Goal: Transaction & Acquisition: Purchase product/service

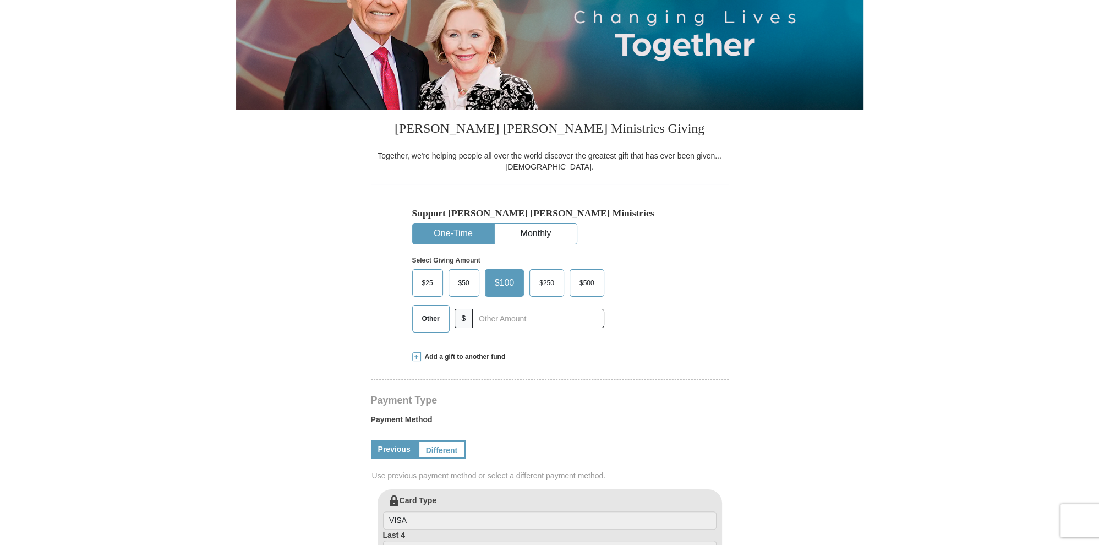
scroll to position [232, 0]
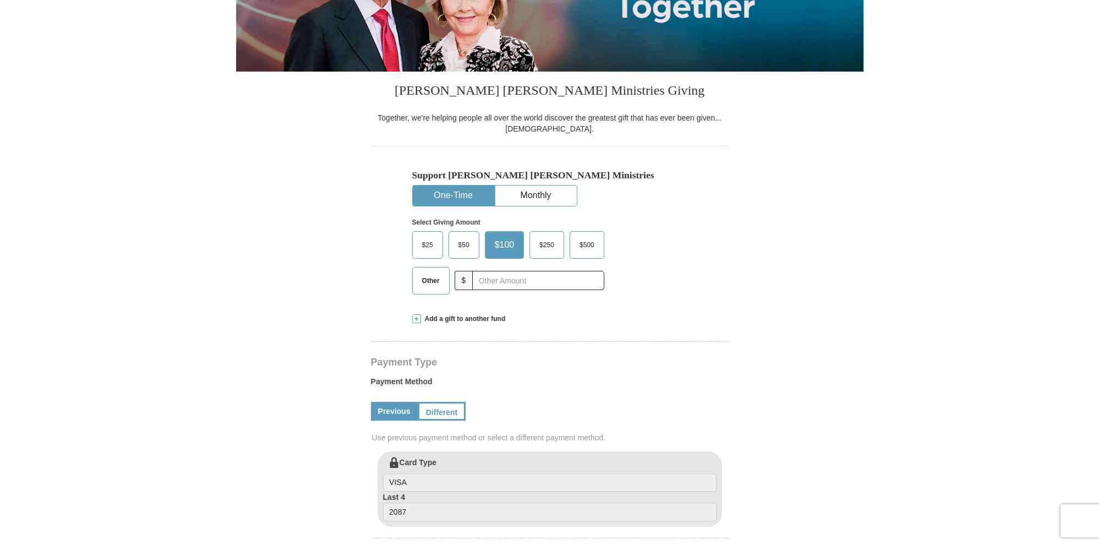
click at [461, 198] on button "One-Time" at bounding box center [453, 196] width 81 height 20
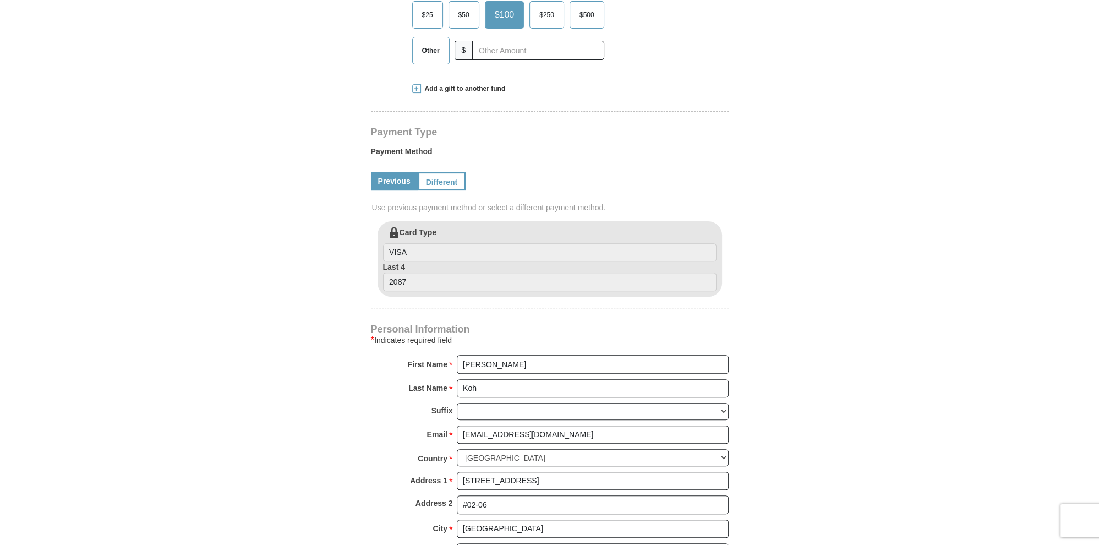
scroll to position [465, 0]
click at [446, 180] on link "Different" at bounding box center [441, 179] width 46 height 19
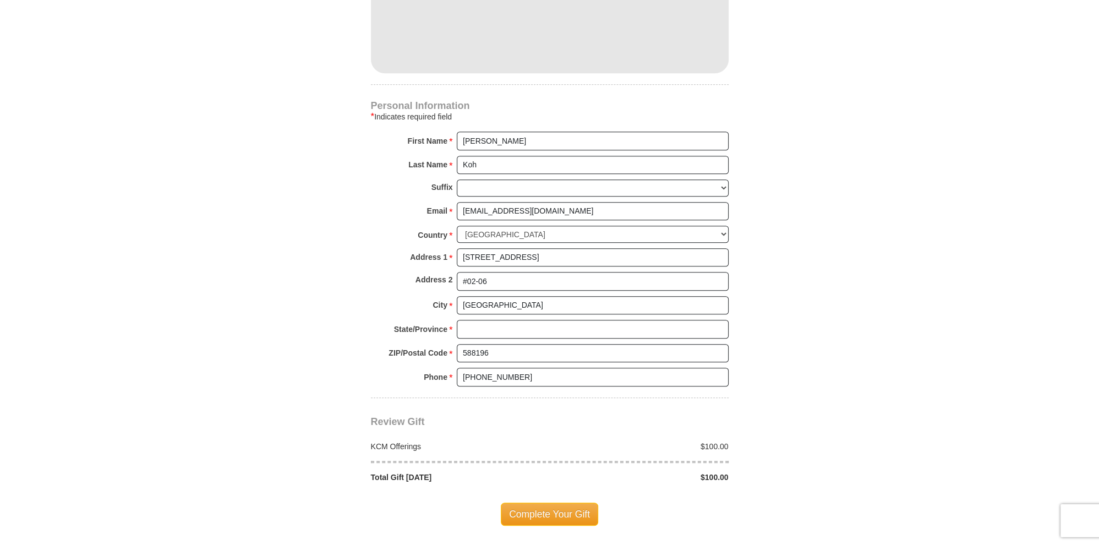
scroll to position [814, 0]
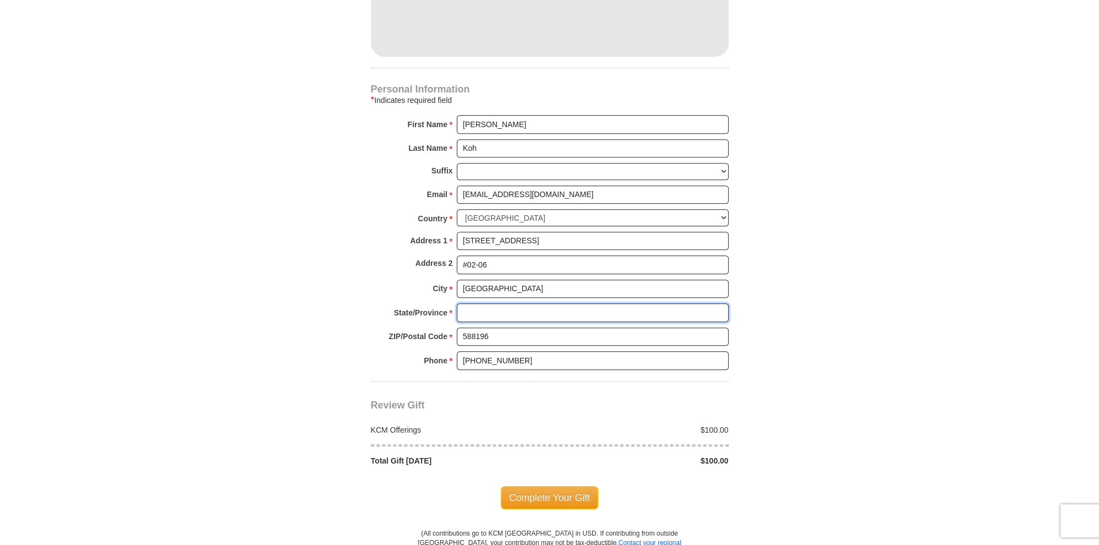
click at [532, 313] on input "State/Province *" at bounding box center [593, 312] width 272 height 19
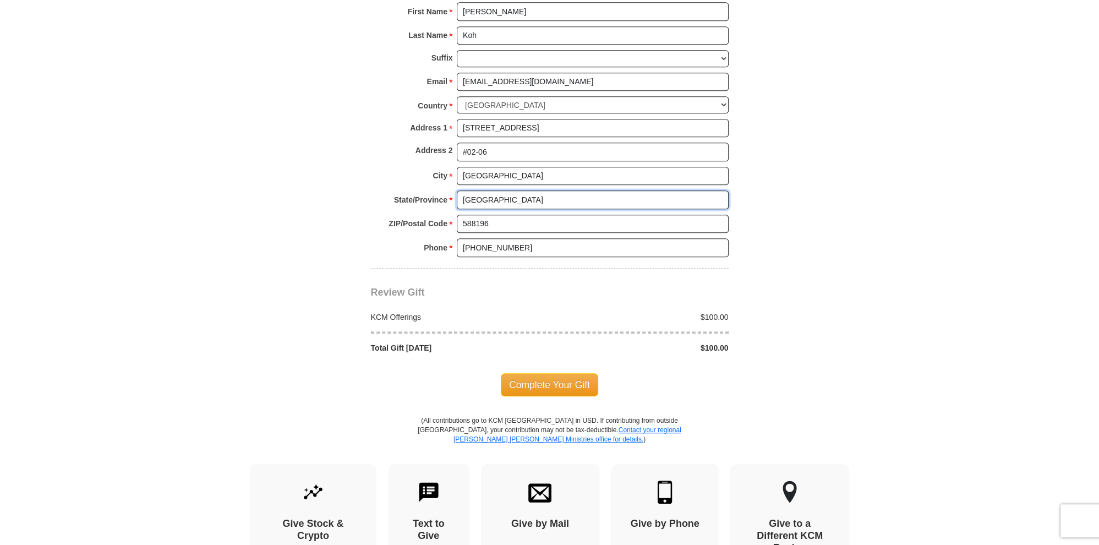
scroll to position [930, 0]
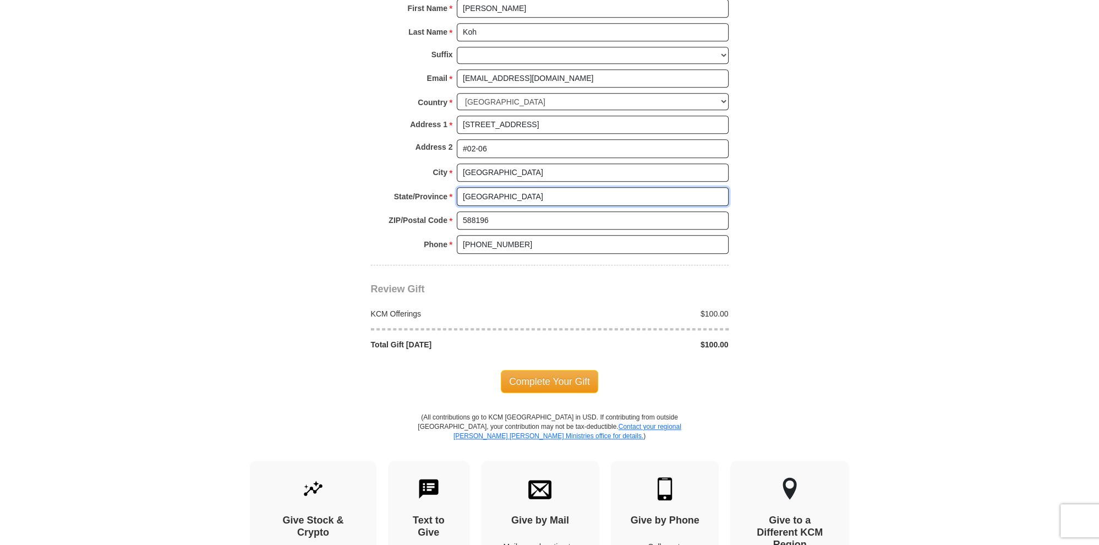
type input "[GEOGRAPHIC_DATA]"
click at [476, 301] on div "KCM Offerings $100.00 Total Gift Today $100.00" at bounding box center [550, 322] width 358 height 55
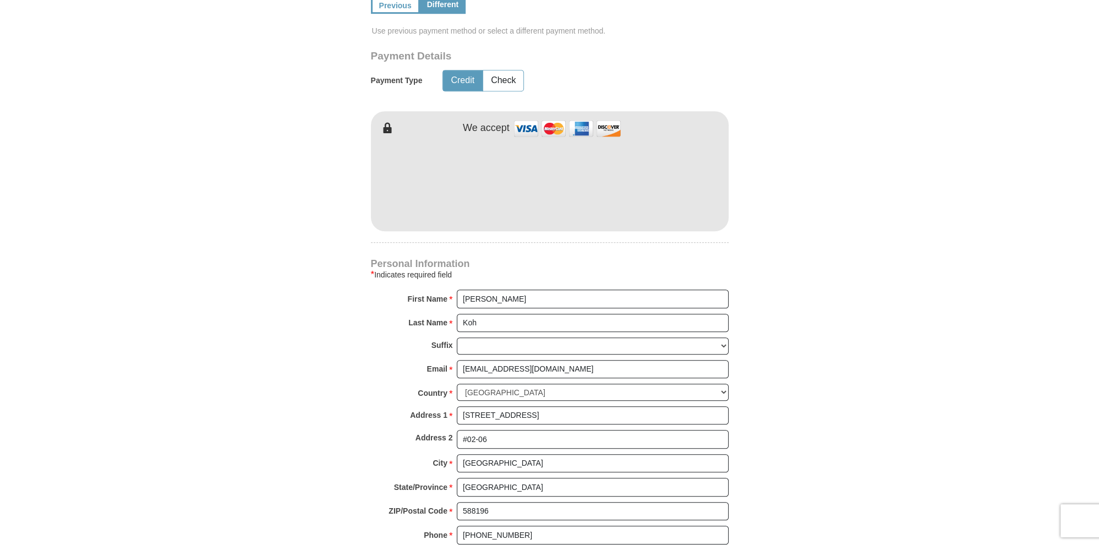
scroll to position [407, 0]
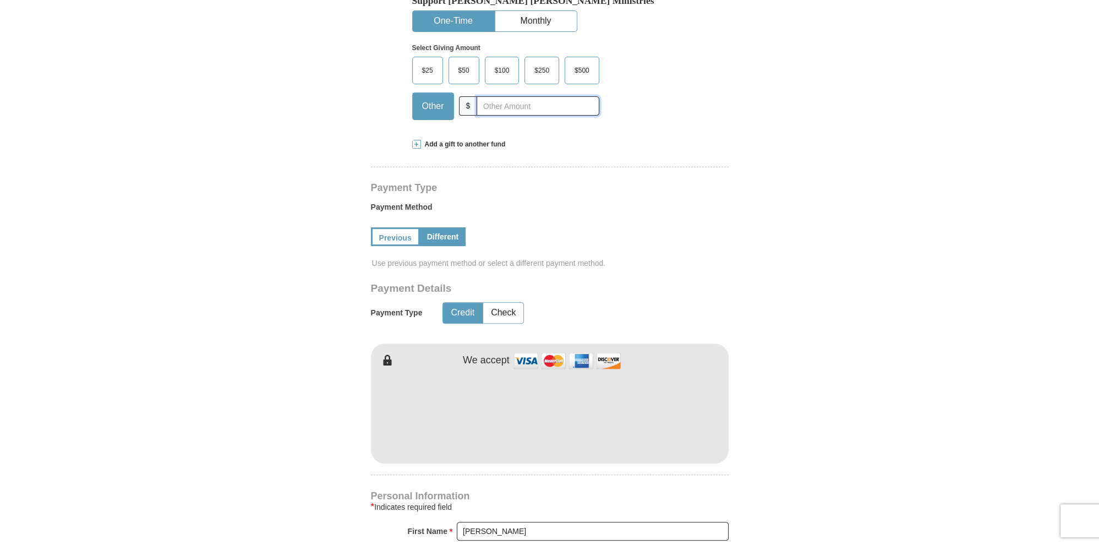
click at [503, 108] on input "text" at bounding box center [538, 105] width 122 height 19
type input "2700"
click at [736, 172] on form "Kenneth Copeland Ministries Giving Together, we're helping people all over the …" at bounding box center [550, 335] width 628 height 1299
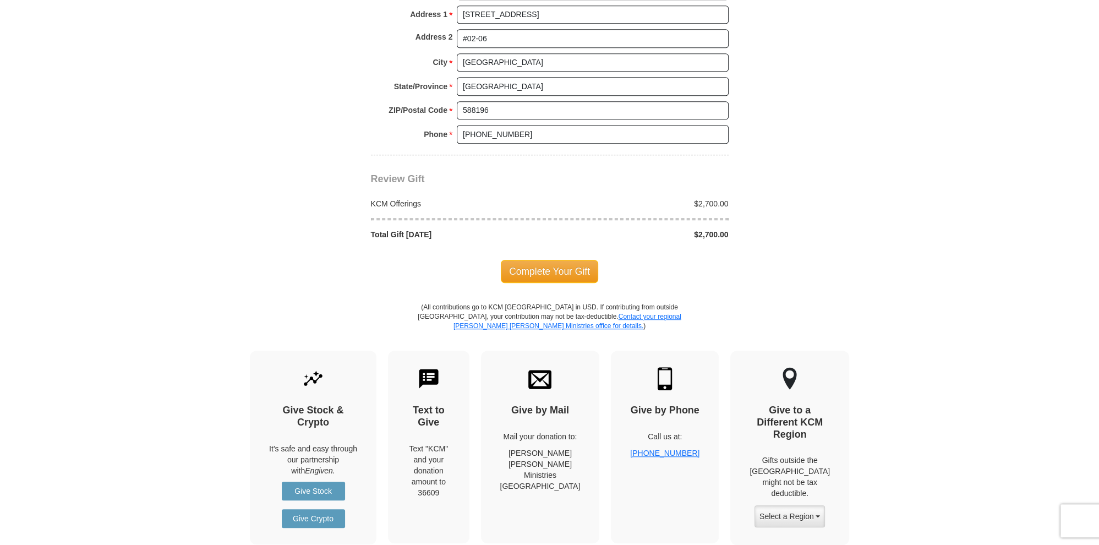
scroll to position [1046, 0]
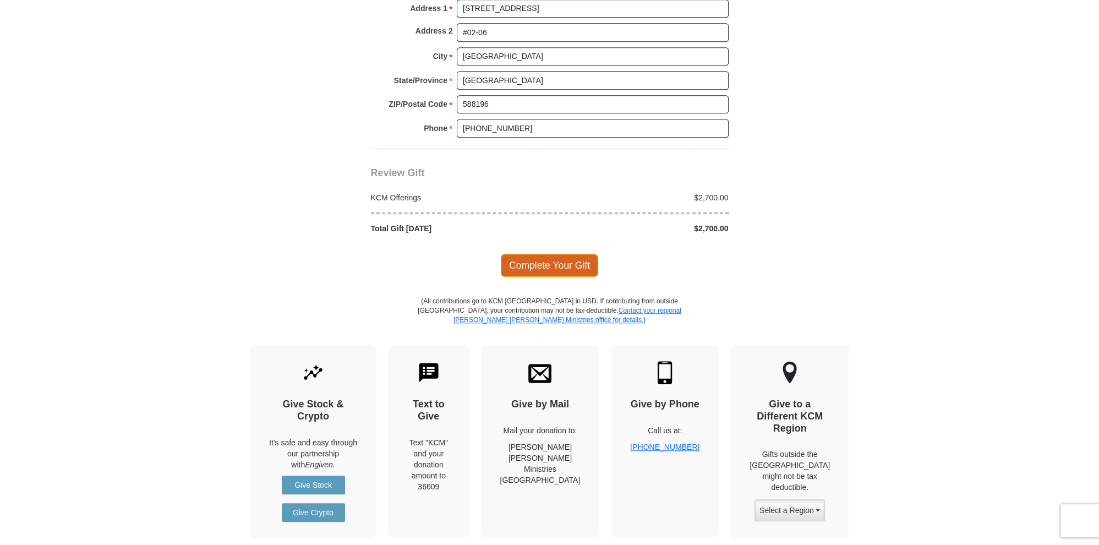
click at [554, 259] on span "Complete Your Gift" at bounding box center [549, 265] width 97 height 23
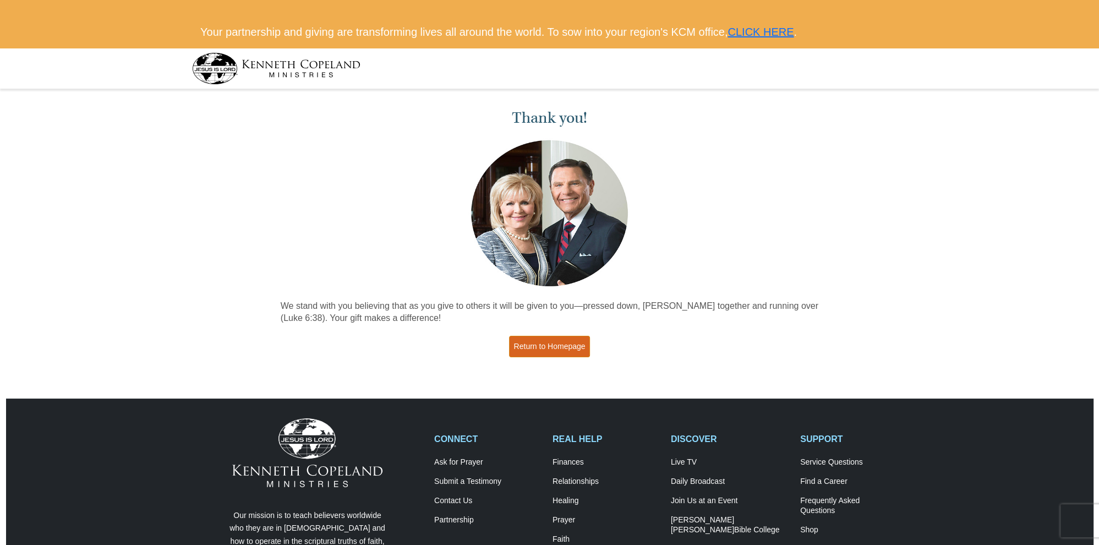
click at [540, 347] on link "Return to Homepage" at bounding box center [549, 346] width 81 height 21
